Goal: Task Accomplishment & Management: Manage account settings

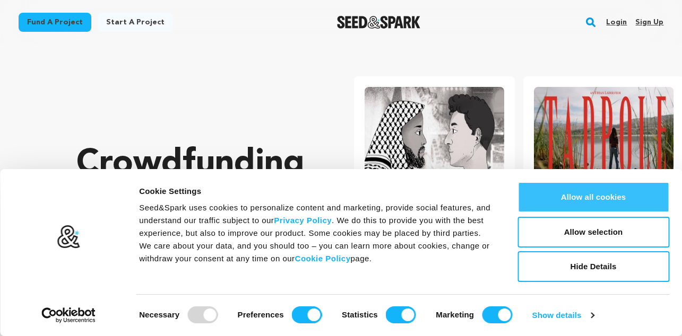
click at [563, 196] on button "Allow all cookies" at bounding box center [593, 197] width 152 height 31
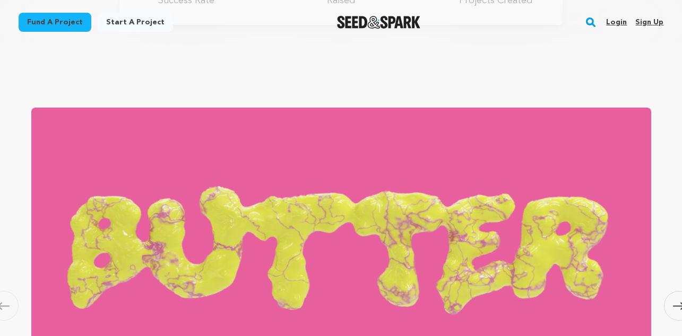
click at [651, 21] on link "Sign up" at bounding box center [649, 22] width 28 height 17
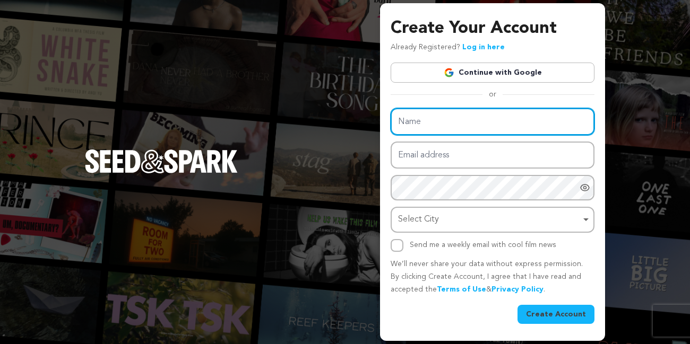
click at [449, 123] on input "Name" at bounding box center [493, 121] width 204 height 27
type input "Tech Erudite"
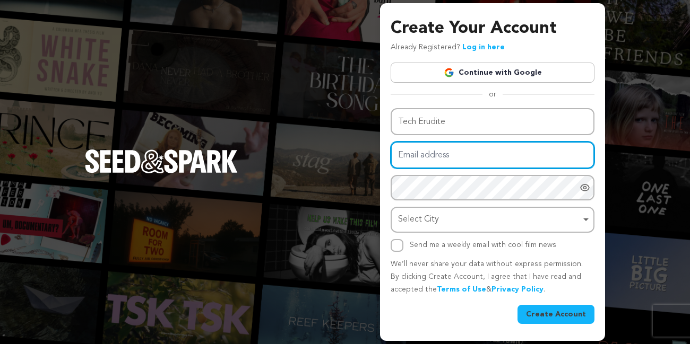
click at [451, 157] on input "Email address" at bounding box center [493, 155] width 204 height 27
type input "[EMAIL_ADDRESS][DOMAIN_NAME]"
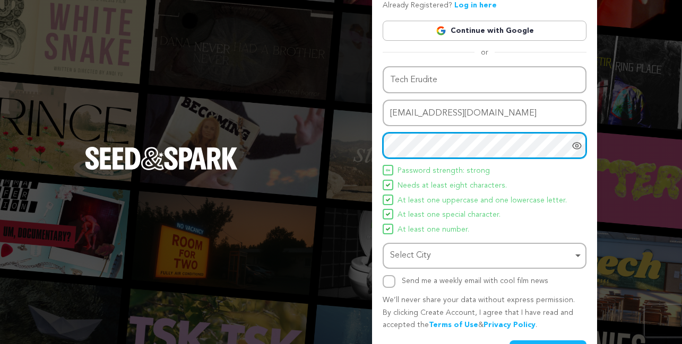
scroll to position [71, 0]
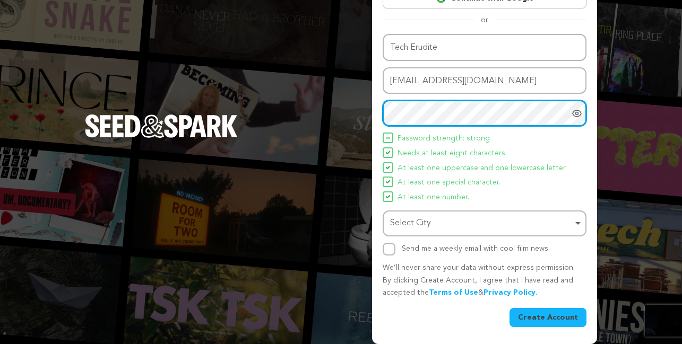
click at [463, 229] on div "Select City Remove item" at bounding box center [481, 223] width 183 height 15
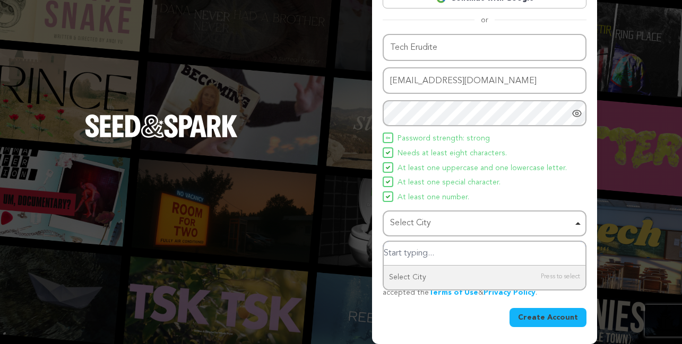
click at [413, 255] on input "Select City" at bounding box center [485, 254] width 202 height 24
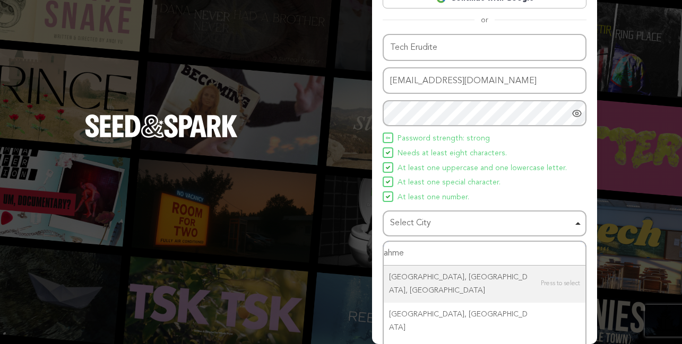
type input "ahmed"
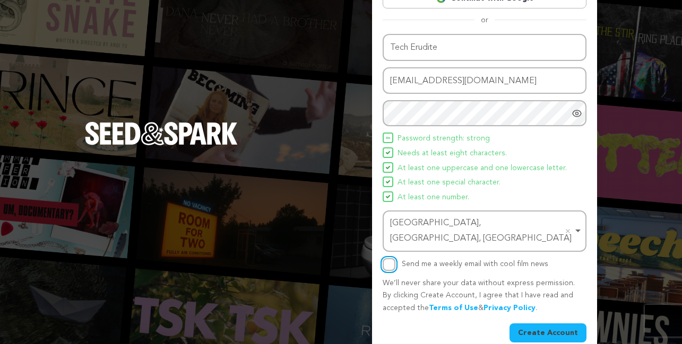
click at [387, 258] on input "Send me a weekly email with cool film news" at bounding box center [389, 264] width 13 height 13
checkbox input "true"
click at [554, 324] on button "Create Account" at bounding box center [548, 333] width 77 height 19
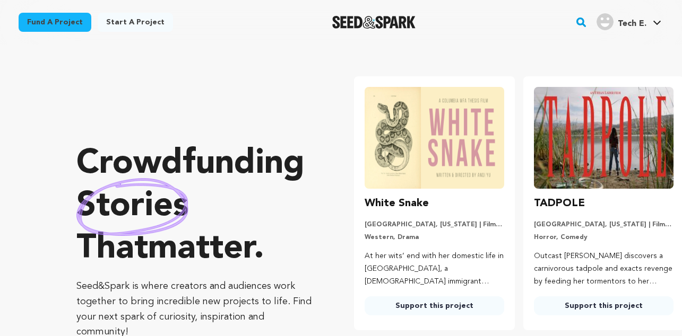
click at [638, 24] on span "Tech E." at bounding box center [632, 24] width 29 height 8
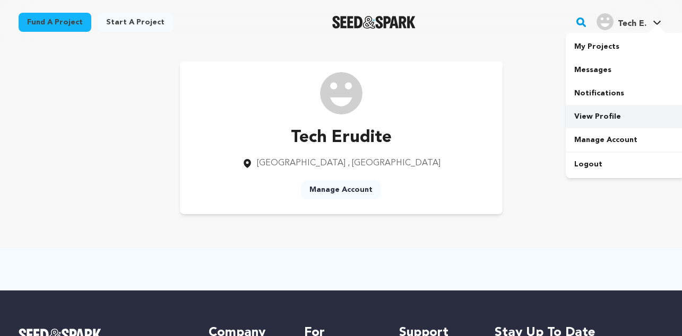
click at [615, 118] on link "View Profile" at bounding box center [625, 116] width 119 height 23
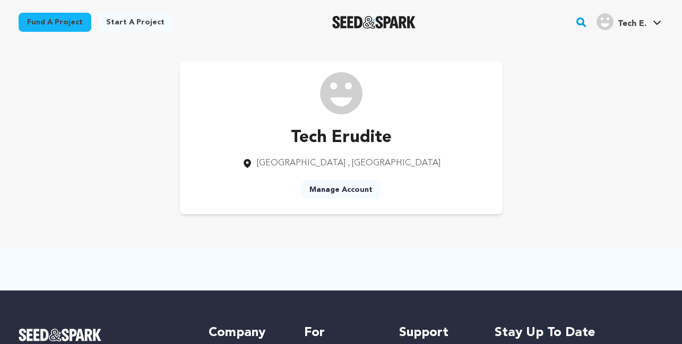
click at [354, 193] on link "Manage Account" at bounding box center [341, 189] width 80 height 19
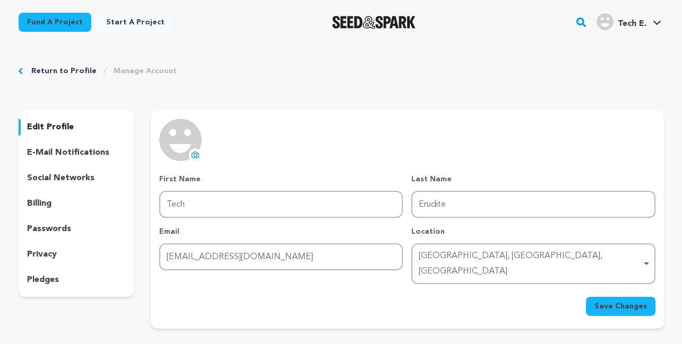
click at [197, 157] on icon at bounding box center [195, 155] width 8 height 8
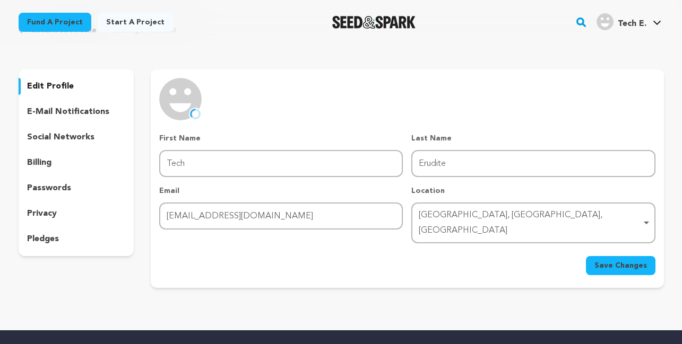
scroll to position [96, 0]
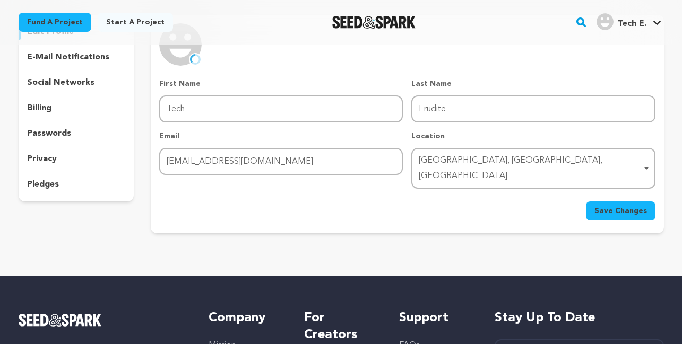
click at [644, 206] on span "Save Changes" at bounding box center [620, 211] width 53 height 11
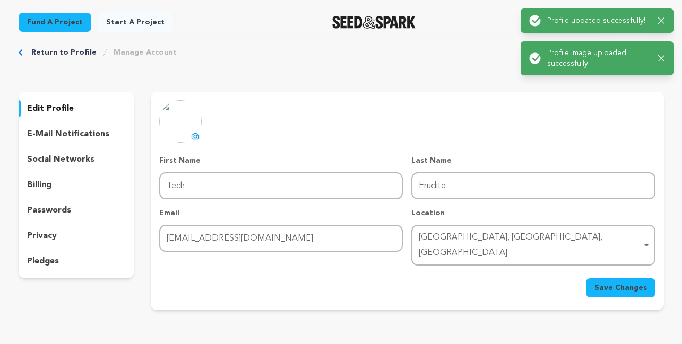
scroll to position [0, 0]
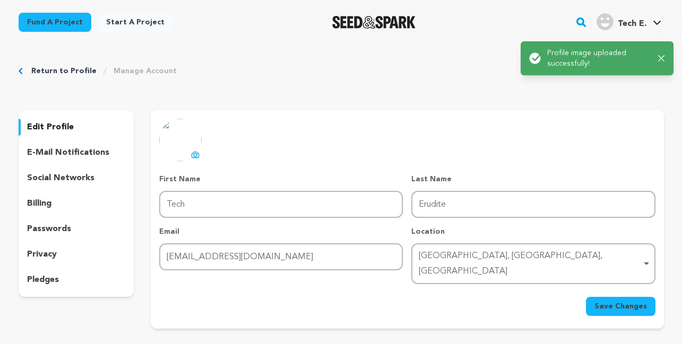
click at [48, 177] on p "social networks" at bounding box center [60, 178] width 67 height 13
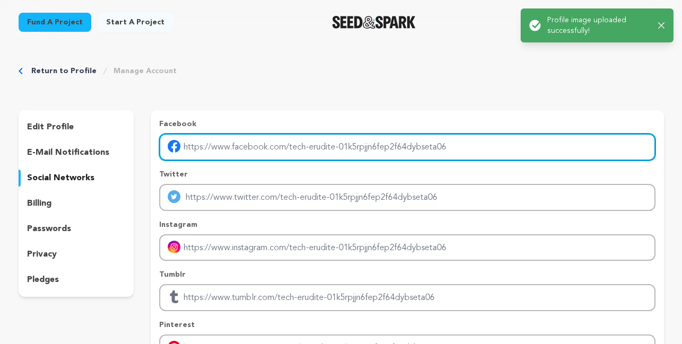
click at [239, 142] on input "Enter facebook profile link" at bounding box center [407, 147] width 496 height 27
type input "https://www.facebook.com/techerudite1/"
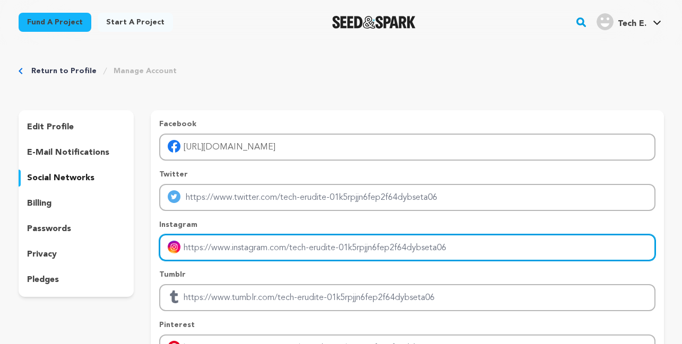
click at [255, 246] on input "Enter instagram handle link" at bounding box center [407, 248] width 496 height 27
type input "https://www.instagram.com/techerudite_official/"
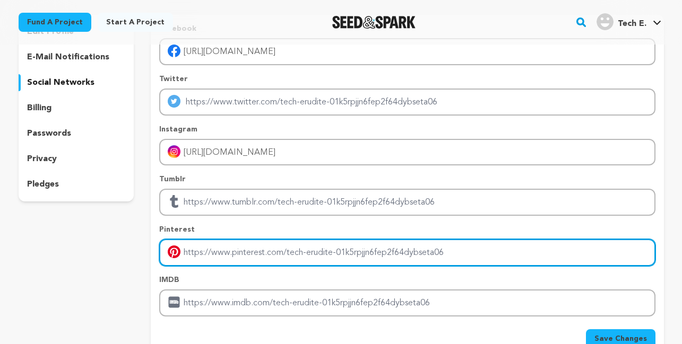
click at [245, 258] on input "Enter pinterest profile link" at bounding box center [407, 252] width 496 height 27
type input "https://in.pinterest.com/techerudite/"
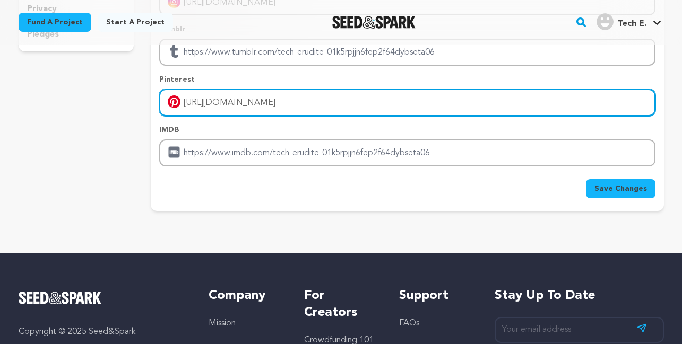
scroll to position [287, 0]
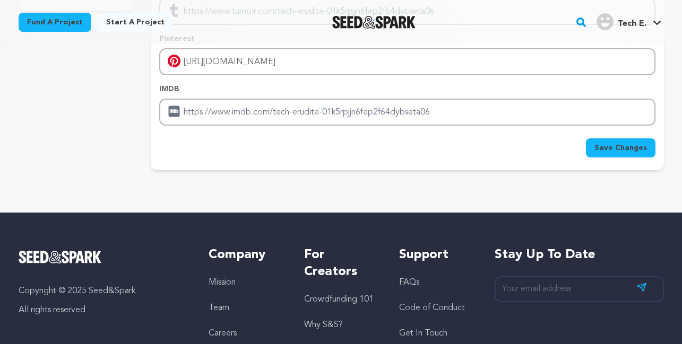
click at [603, 150] on span "Save Changes" at bounding box center [620, 148] width 53 height 11
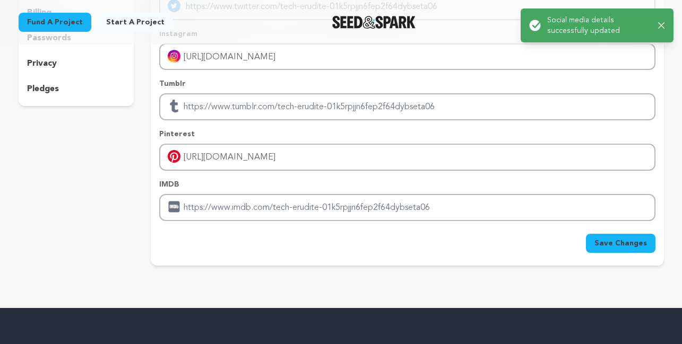
scroll to position [0, 0]
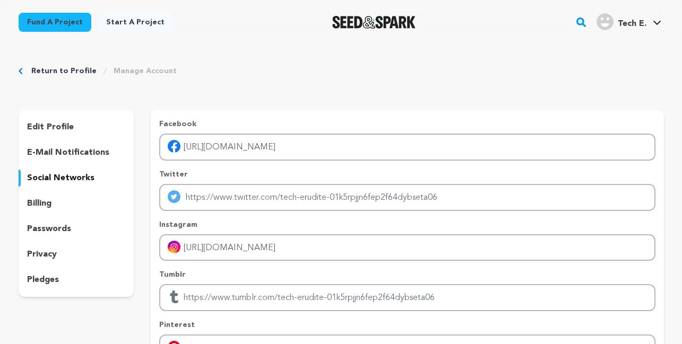
click at [62, 129] on p "edit profile" at bounding box center [50, 127] width 47 height 13
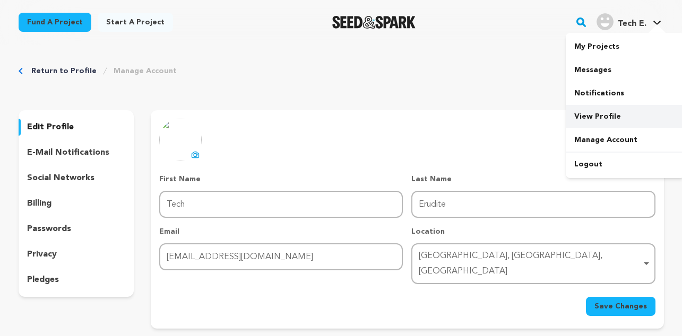
click at [609, 115] on link "View Profile" at bounding box center [625, 116] width 119 height 23
